Goal: Task Accomplishment & Management: Complete application form

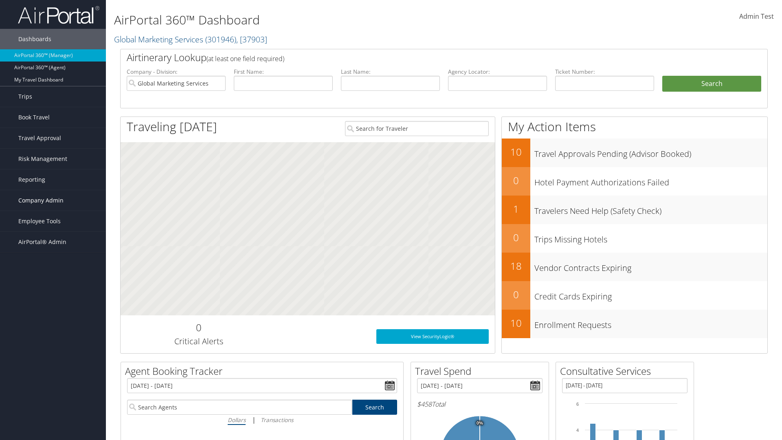
click at [53, 200] on span "Company Admin" at bounding box center [40, 200] width 45 height 20
click at [53, 314] on link "Forms Of Payment" at bounding box center [53, 314] width 106 height 12
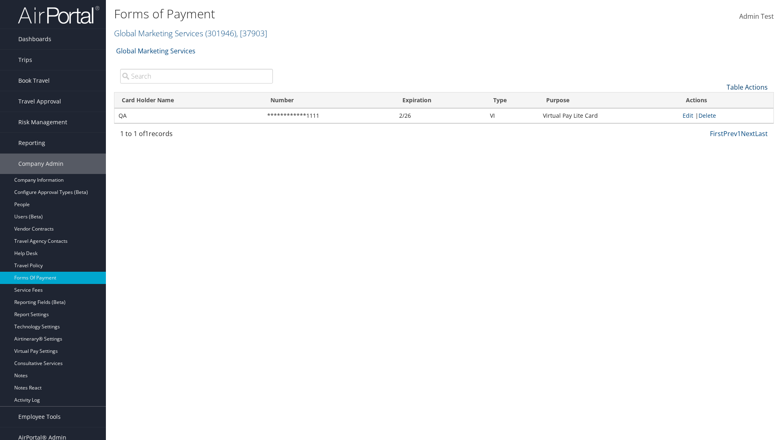
click at [747, 87] on link "Table Actions" at bounding box center [747, 87] width 41 height 9
click at [720, 99] on link "New Record" at bounding box center [719, 100] width 107 height 14
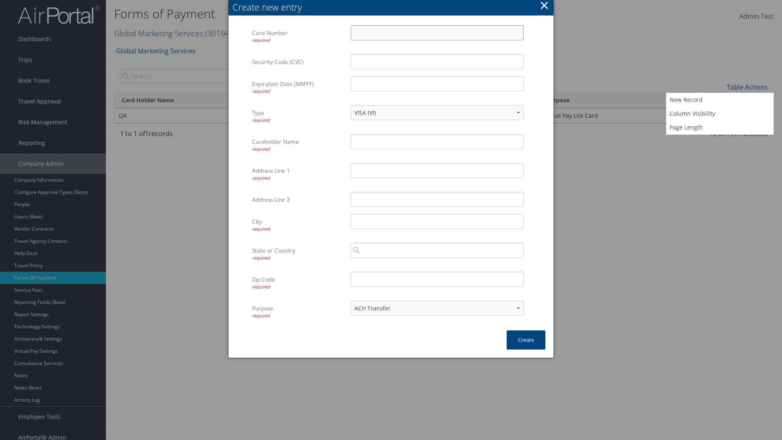
click at [437, 33] on input "Card Number required" at bounding box center [437, 32] width 173 height 15
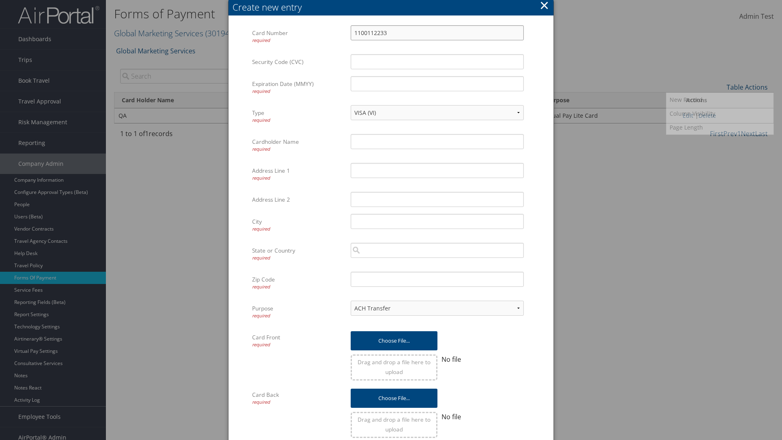
type input "1100112233"
click at [437, 84] on input "Expiration Date (MMYY) required" at bounding box center [437, 83] width 173 height 15
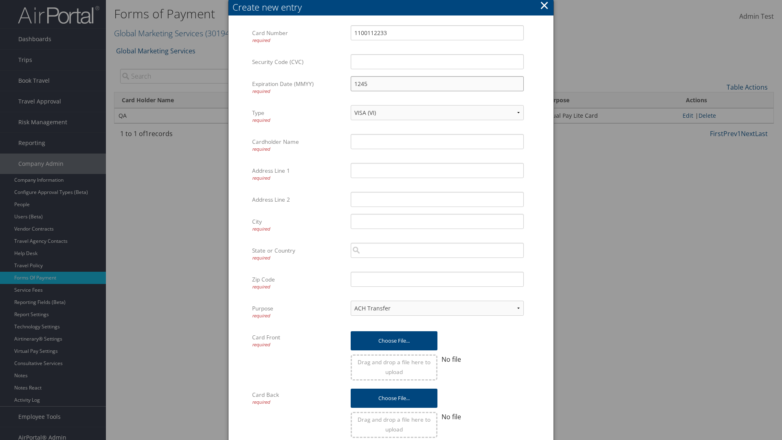
type input "1245"
click at [437, 141] on input "Cardholder Name required" at bounding box center [437, 141] width 173 height 15
type input "Auto Test"
click at [437, 170] on input "Address Line 1 required" at bounding box center [437, 170] width 173 height 15
type input "[US_STATE]"
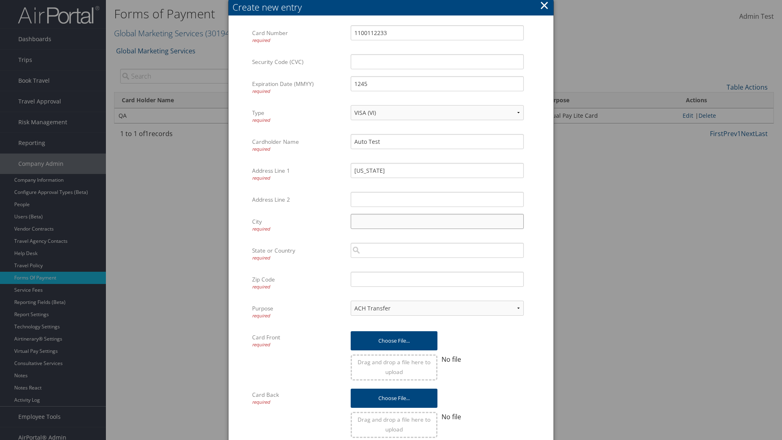
click at [437, 221] on input "City required" at bounding box center [437, 221] width 173 height 15
type input "[GEOGRAPHIC_DATA]"
click at [437, 250] on input "search" at bounding box center [437, 250] width 173 height 15
type input "[GEOGRAPHIC_DATA]"
click at [437, 279] on input "Zip Code required" at bounding box center [437, 279] width 173 height 15
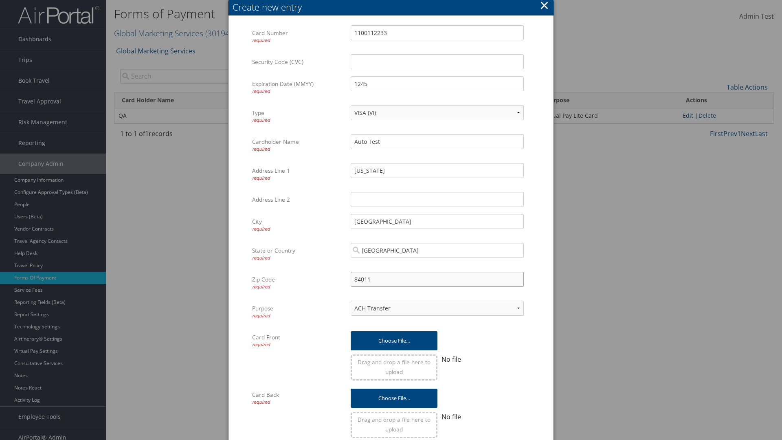
type input "84011"
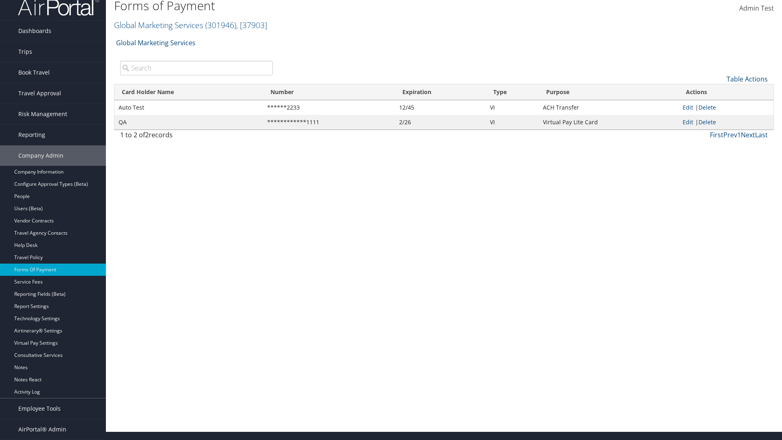
scroll to position [8, 0]
click at [688, 107] on link "Edit" at bounding box center [688, 107] width 11 height 8
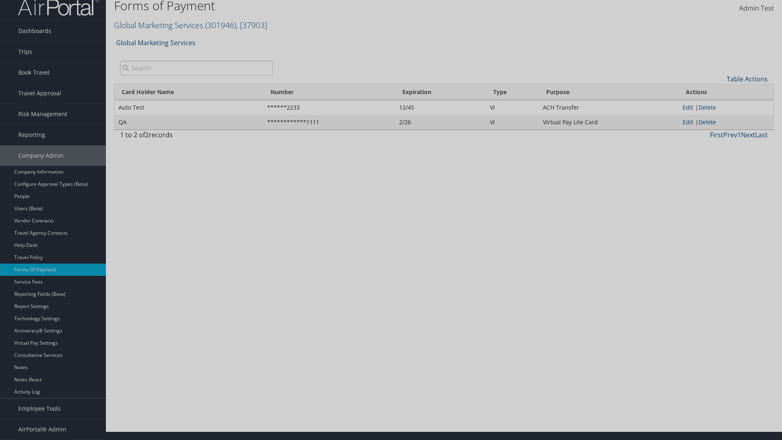
select select "14"
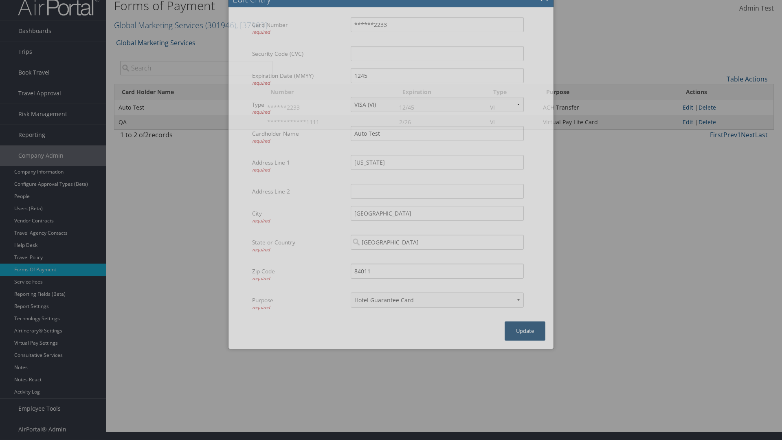
click at [525, 341] on button "Update" at bounding box center [525, 330] width 41 height 19
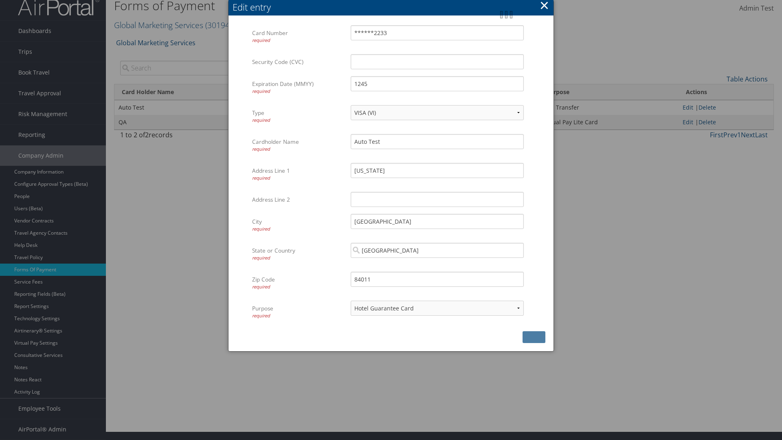
scroll to position [0, 0]
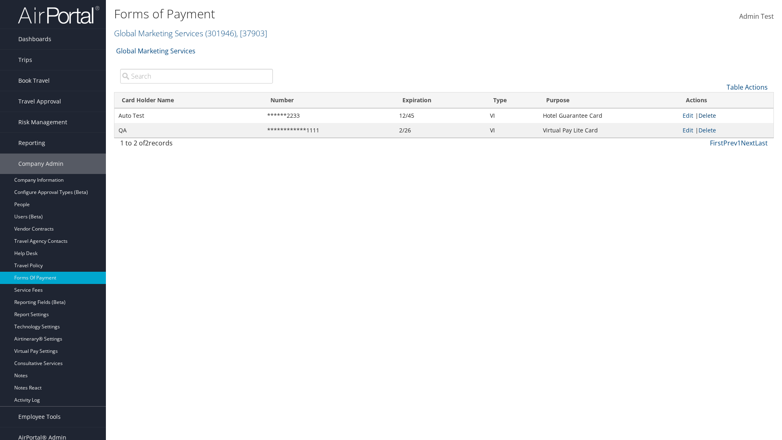
click at [709, 115] on link "Delete" at bounding box center [708, 116] width 18 height 8
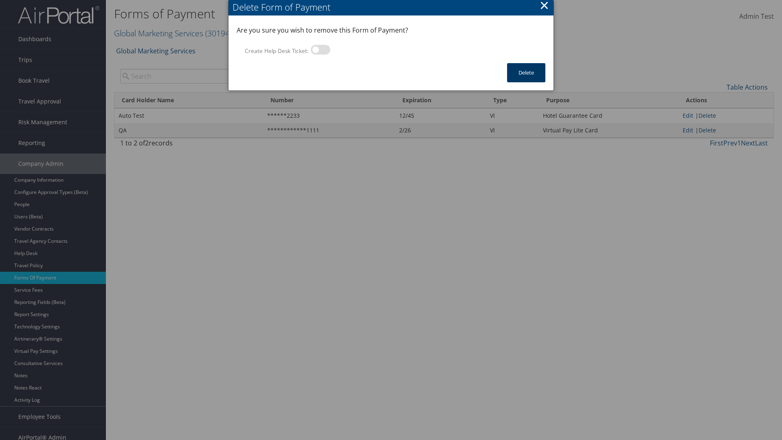
click at [526, 73] on button "Delete" at bounding box center [526, 72] width 38 height 19
